Goal: Task Accomplishment & Management: Use online tool/utility

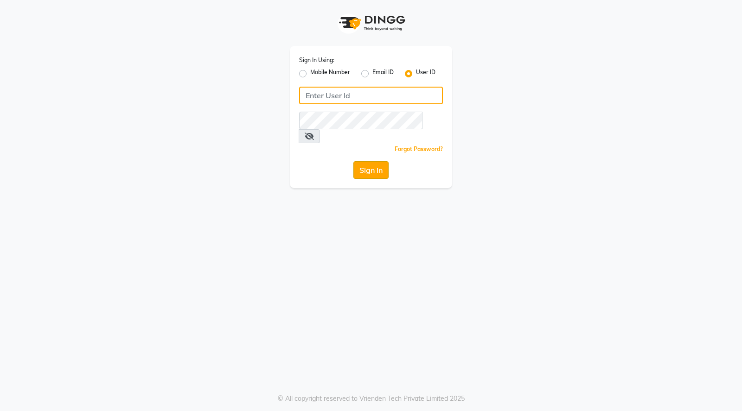
type input "dyeverse"
click at [366, 161] on button "Sign In" at bounding box center [370, 170] width 35 height 18
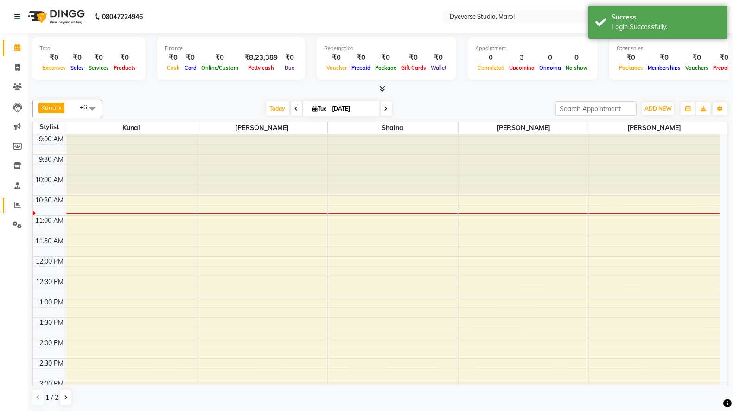
click at [15, 204] on icon at bounding box center [17, 205] width 7 height 7
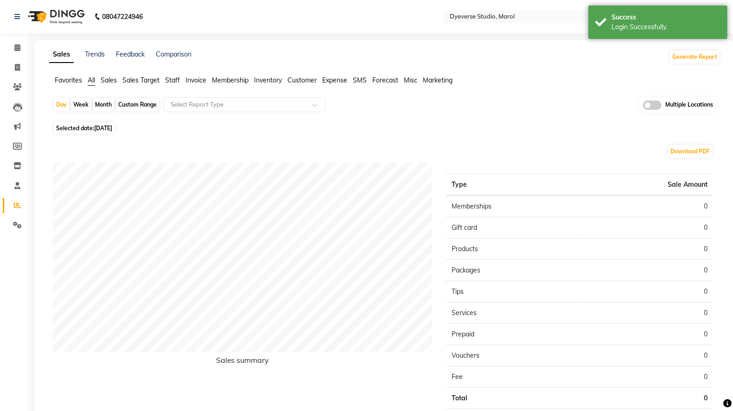
click at [194, 83] on span "Invoice" at bounding box center [195, 80] width 21 height 8
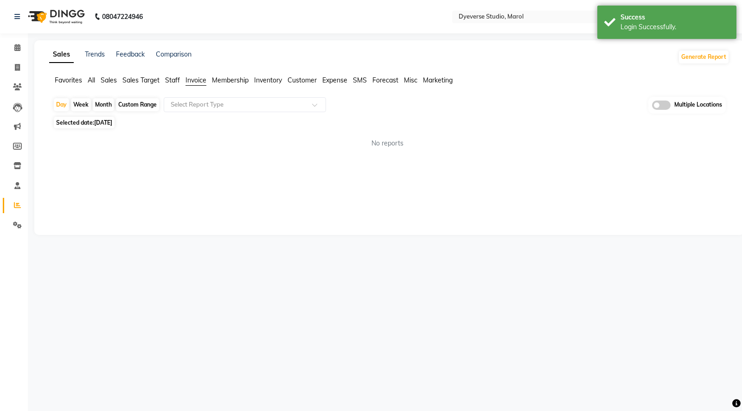
click at [103, 103] on div "Month" at bounding box center [103, 104] width 21 height 13
select select "9"
select select "2025"
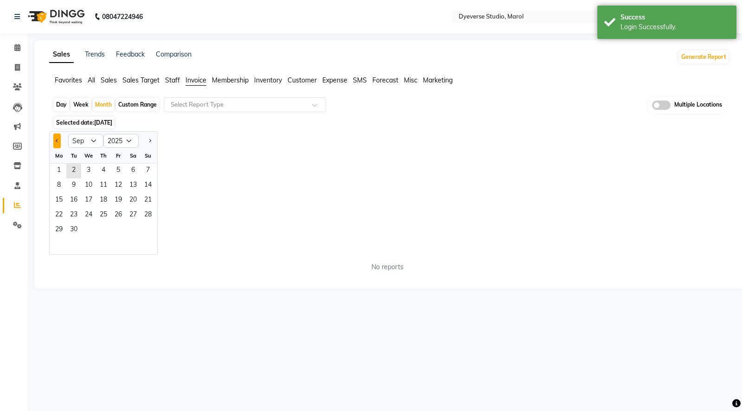
click at [57, 140] on span "Previous month" at bounding box center [57, 140] width 3 height 3
select select "8"
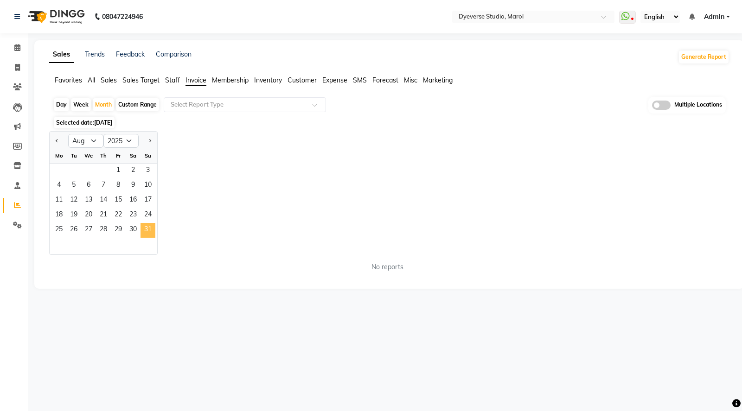
click at [146, 229] on span "31" at bounding box center [147, 230] width 15 height 15
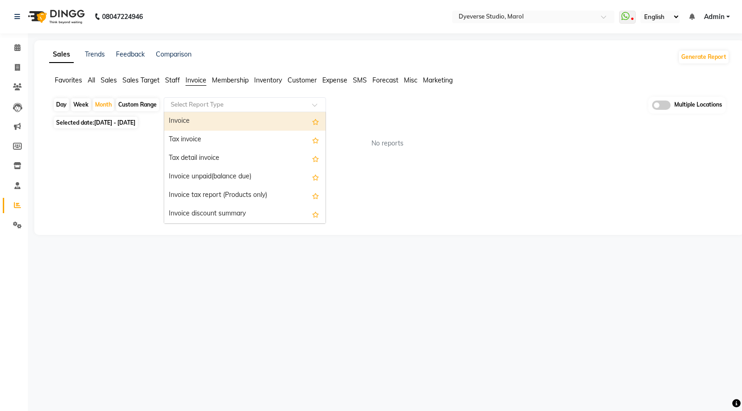
click at [313, 106] on span at bounding box center [318, 107] width 12 height 9
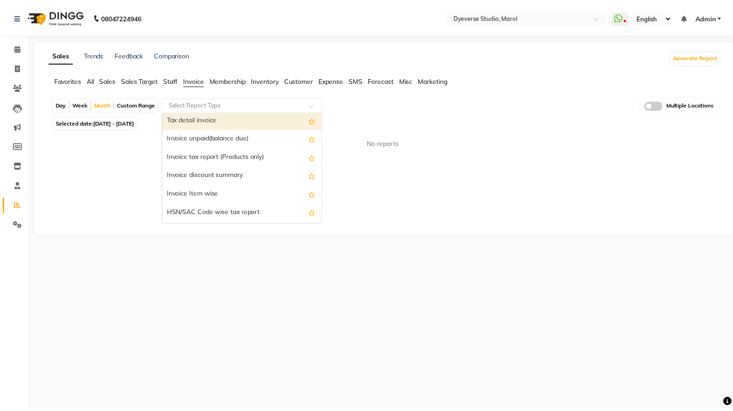
scroll to position [40, 0]
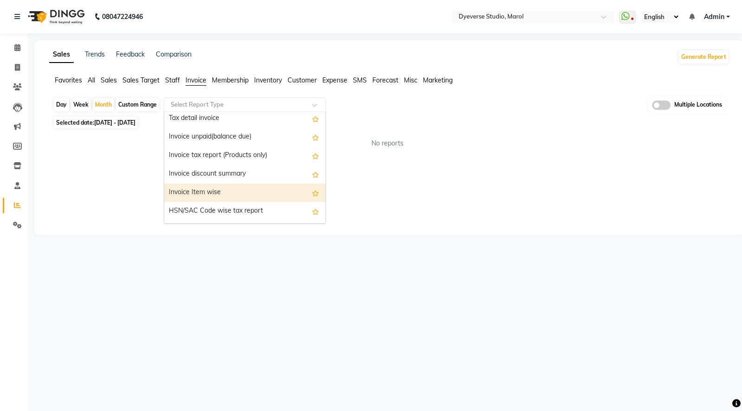
click at [209, 192] on div "Invoice Item wise" at bounding box center [244, 193] width 161 height 19
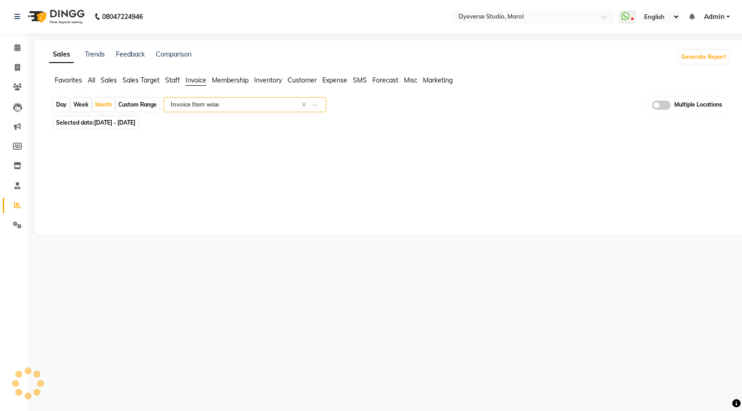
select select "full_report"
select select "csv"
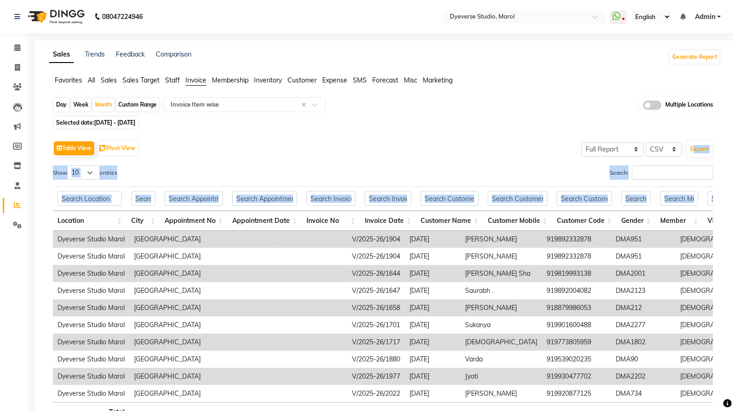
drag, startPoint x: 732, startPoint y: 142, endPoint x: 736, endPoint y: 199, distance: 56.7
click at [733, 199] on html "08047224946 Select Location × Dyeverse Studio, Marol WhatsApp Status ✕ Status: …" at bounding box center [366, 205] width 733 height 411
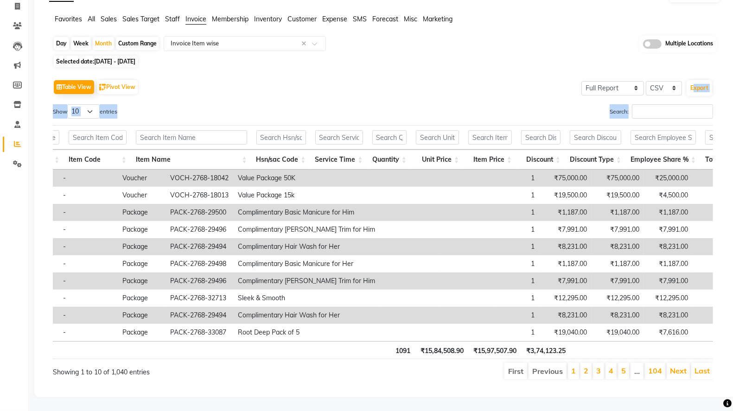
scroll to position [0, 0]
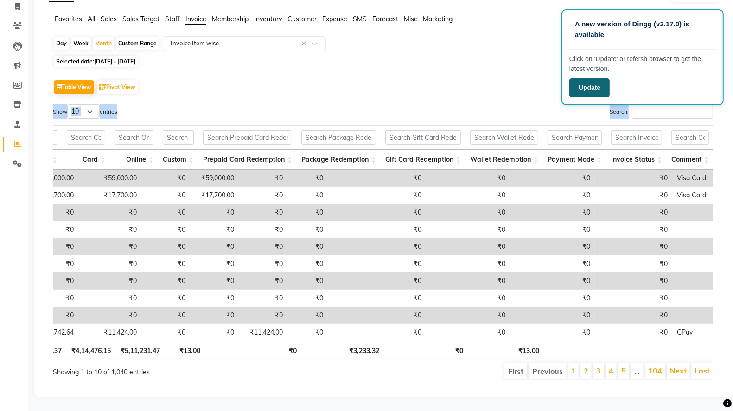
click at [598, 84] on button "Update" at bounding box center [589, 87] width 40 height 19
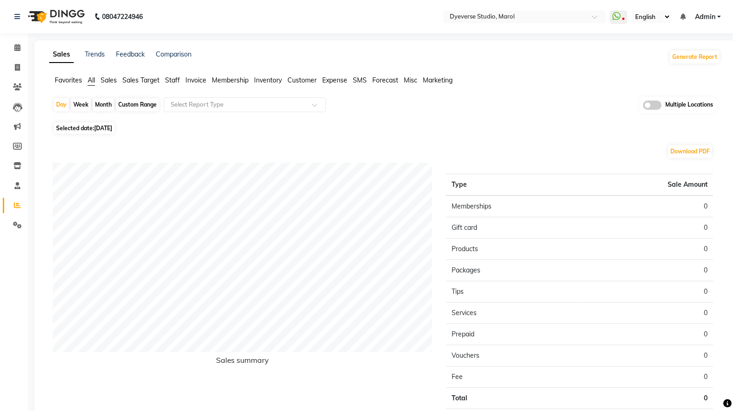
click at [200, 80] on span "Invoice" at bounding box center [195, 80] width 21 height 8
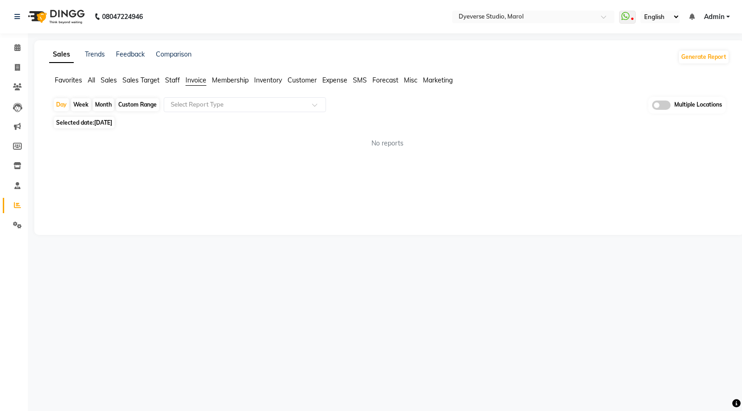
click at [100, 104] on div "Month" at bounding box center [103, 104] width 21 height 13
select select "9"
select select "2025"
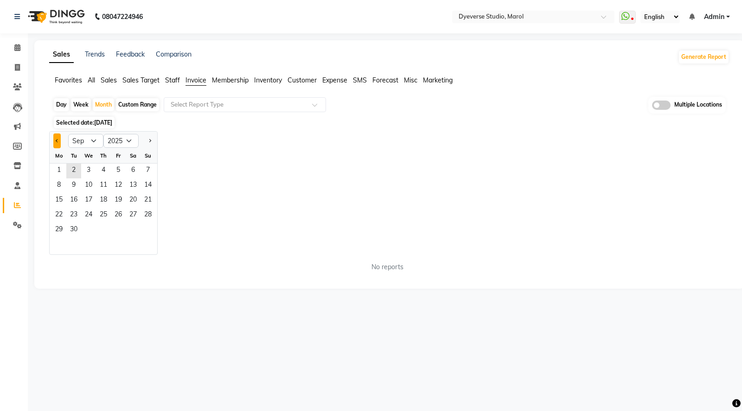
click at [56, 140] on span "Previous month" at bounding box center [57, 140] width 3 height 3
select select "8"
click at [148, 232] on span "31" at bounding box center [147, 230] width 15 height 15
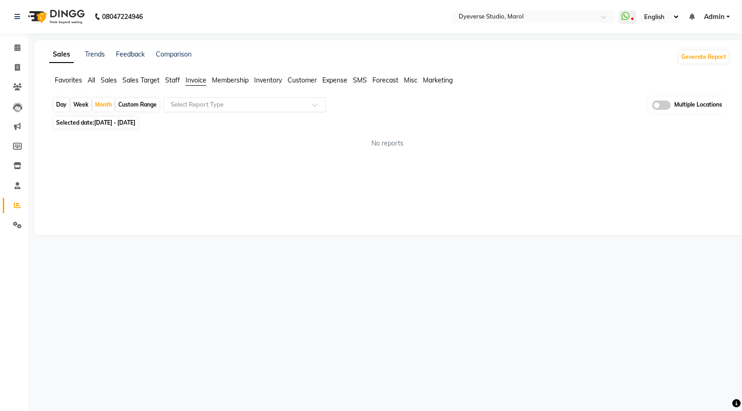
click at [318, 103] on span at bounding box center [318, 107] width 12 height 9
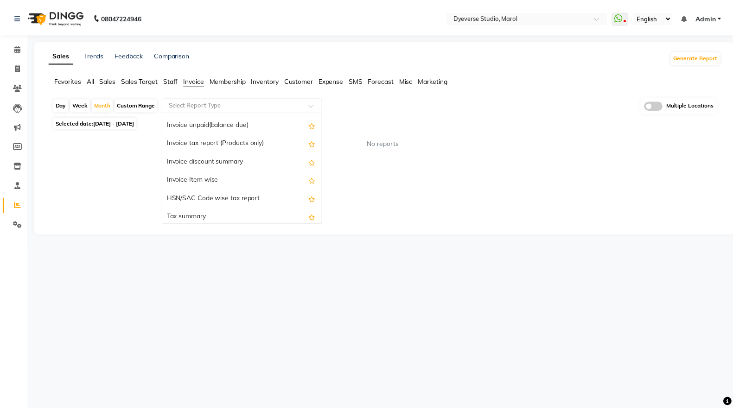
scroll to position [54, 0]
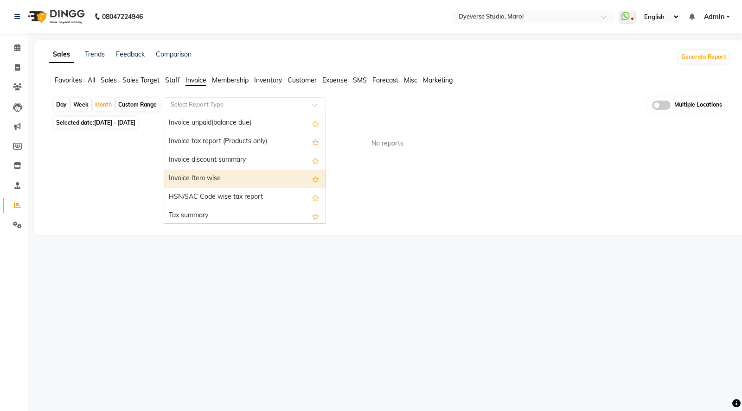
click at [243, 171] on div "Invoice Item wise" at bounding box center [244, 179] width 161 height 19
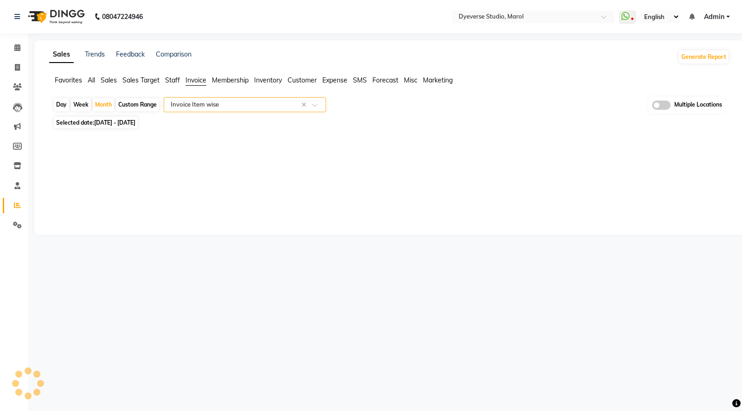
select select "full_report"
select select "csv"
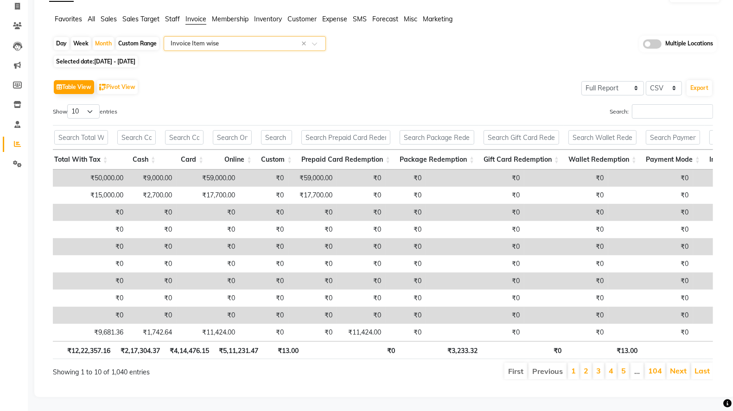
scroll to position [0, 1739]
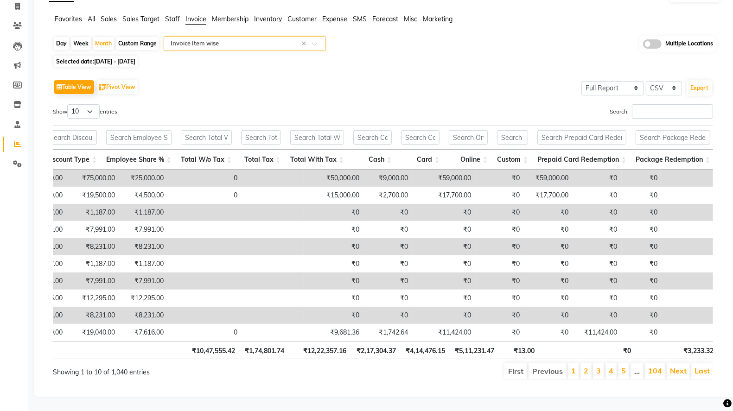
click at [360, 350] on html "08047224946 Select Location × Dyeverse Studio, Marol WhatsApp Status ✕ Status: …" at bounding box center [366, 144] width 733 height 411
